Goal: Navigation & Orientation: Find specific page/section

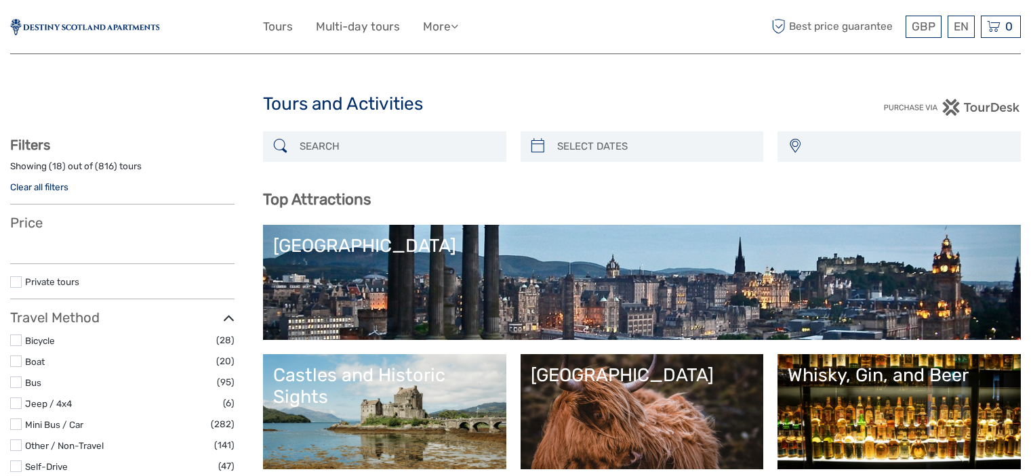
select select
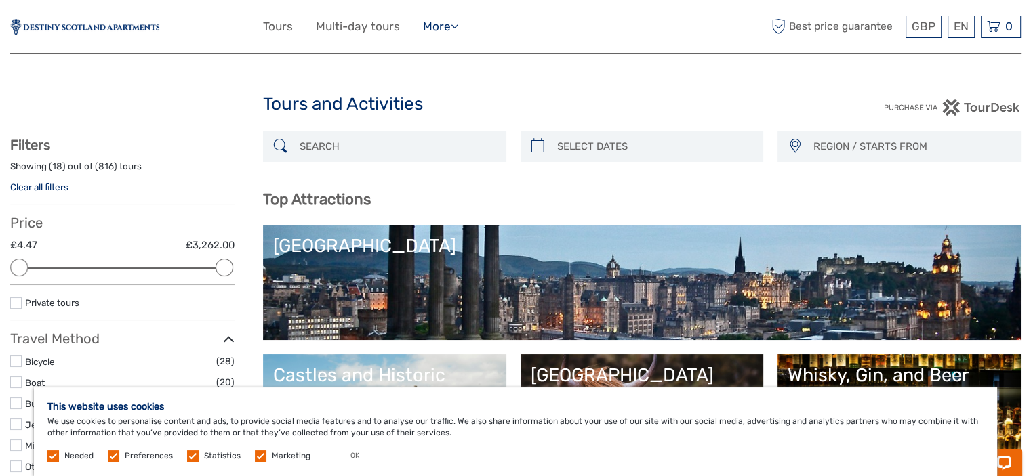
click at [445, 31] on link "More" at bounding box center [440, 27] width 35 height 20
click at [55, 22] on img at bounding box center [84, 27] width 149 height 16
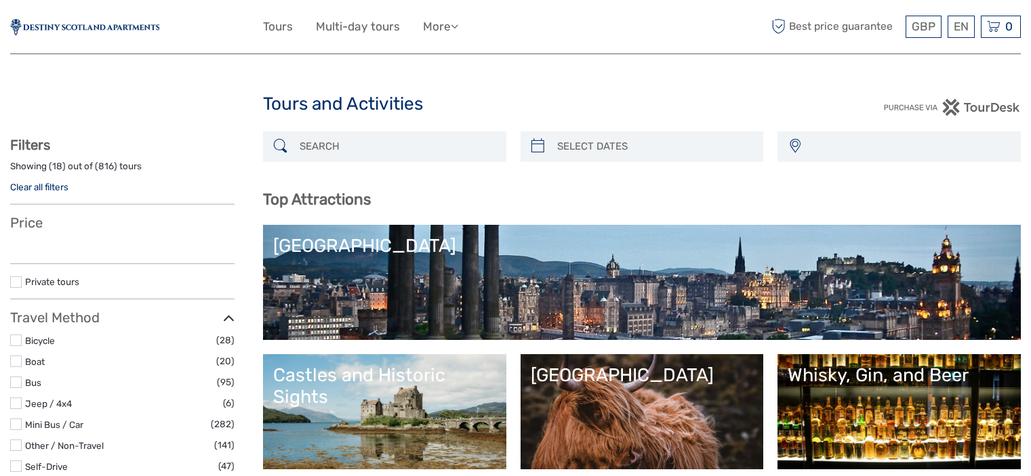
select select
